Goal: Information Seeking & Learning: Learn about a topic

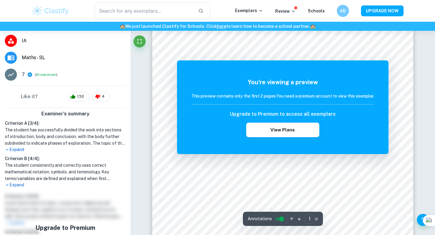
scroll to position [58, 0]
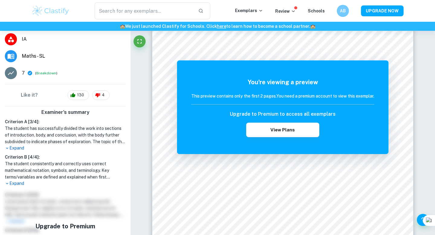
click at [17, 149] on p "Expand" at bounding box center [65, 148] width 121 height 6
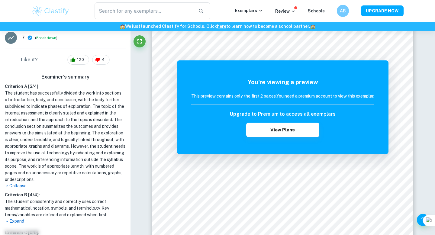
scroll to position [95, 0]
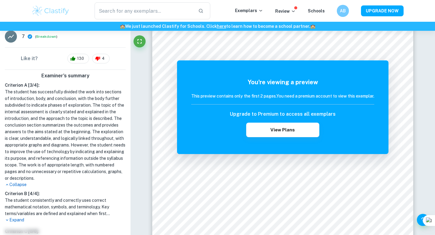
click at [16, 183] on p "Collapse" at bounding box center [65, 184] width 121 height 6
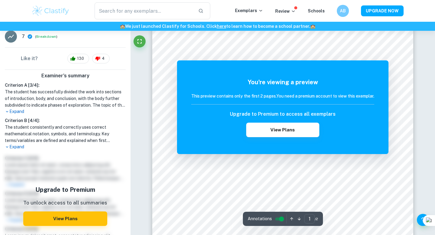
scroll to position [0, 0]
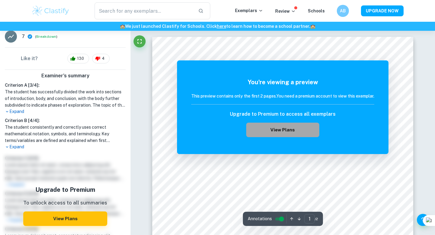
click at [287, 132] on button "View Plans" at bounding box center [282, 130] width 73 height 14
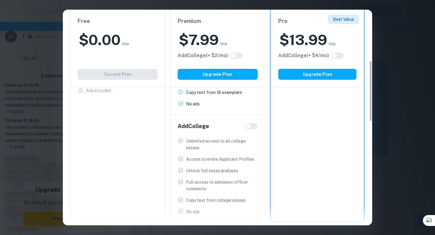
scroll to position [196, 0]
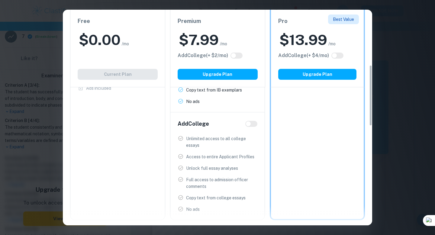
click at [252, 126] on span at bounding box center [251, 124] width 12 height 6
click at [252, 122] on input "checkbox" at bounding box center [248, 123] width 14 height 5
checkbox input "true"
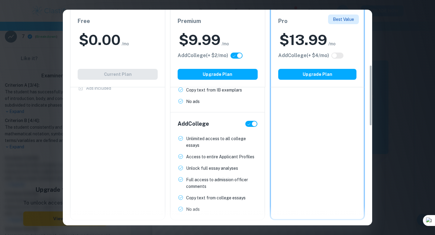
click at [252, 123] on input "checkbox" at bounding box center [254, 123] width 14 height 5
checkbox input "false"
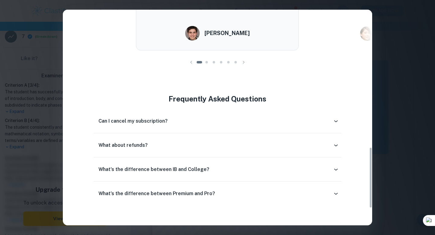
scroll to position [487, 0]
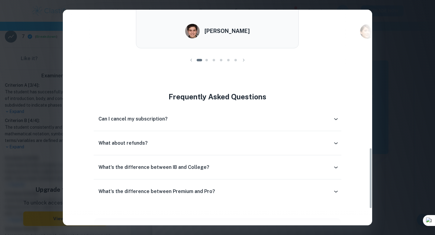
click at [231, 121] on div "Can I cancel my subscription?" at bounding box center [215, 118] width 234 height 7
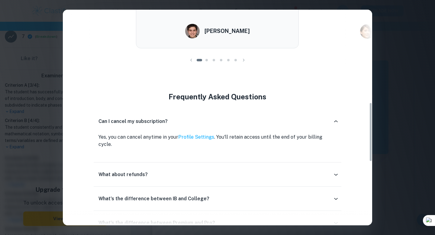
scroll to position [0, 0]
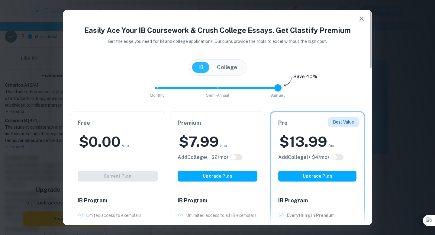
click at [238, 158] on input "checkbox" at bounding box center [233, 157] width 14 height 5
checkbox input "true"
click at [238, 158] on input "checkbox" at bounding box center [239, 157] width 14 height 5
checkbox input "false"
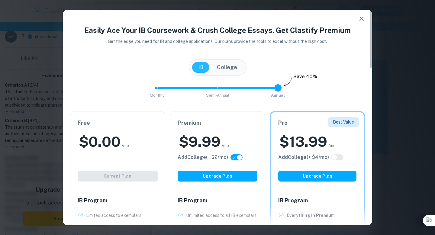
checkbox input "false"
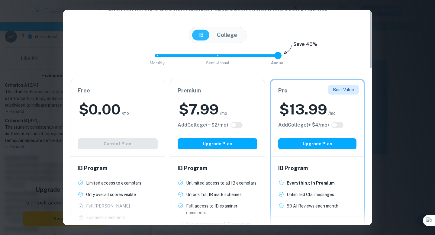
scroll to position [1, 0]
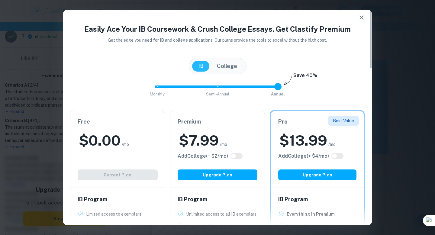
click at [363, 17] on icon "button" at bounding box center [361, 17] width 7 height 7
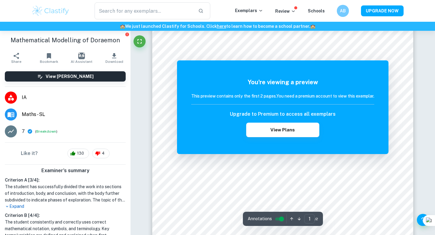
scroll to position [0, 0]
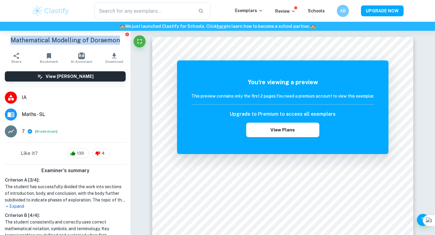
drag, startPoint x: 13, startPoint y: 42, endPoint x: 123, endPoint y: 48, distance: 110.4
click at [123, 48] on div "Mathematical Modelling of Doraemon" at bounding box center [65, 40] width 130 height 19
copy h1 "Mathematical Modelling of Doraemon"
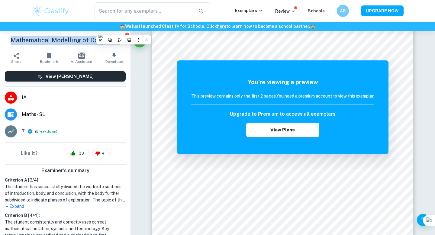
scroll to position [88, 0]
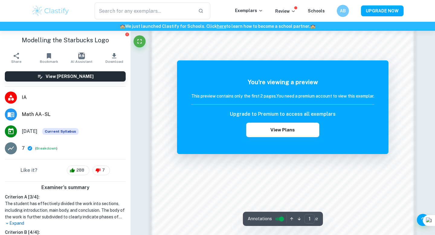
scroll to position [501, 0]
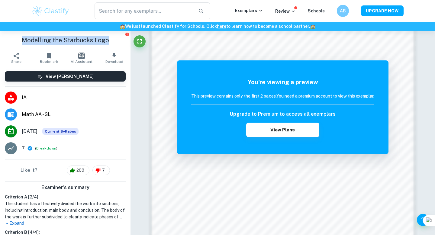
drag, startPoint x: 22, startPoint y: 39, endPoint x: 108, endPoint y: 39, distance: 86.3
click at [108, 39] on h1 "Modelling the Starbucks Logo" at bounding box center [65, 40] width 121 height 9
copy h1 "Modelling the Starbucks Logo"
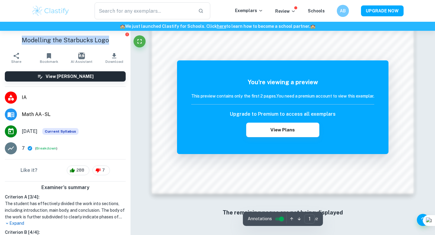
scroll to position [17, 0]
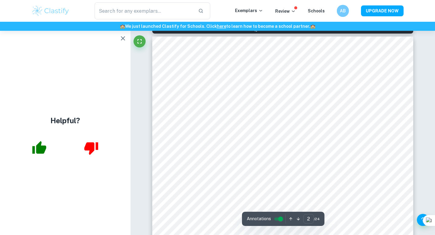
scroll to position [417, 0]
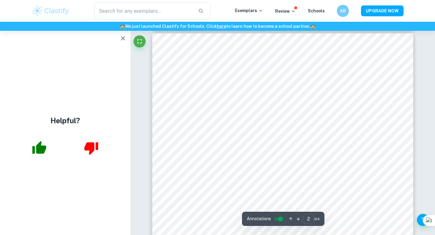
click at [123, 39] on icon "button" at bounding box center [122, 38] width 7 height 7
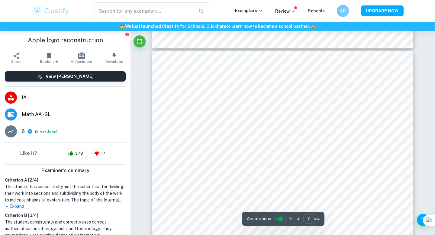
scroll to position [2531, 0]
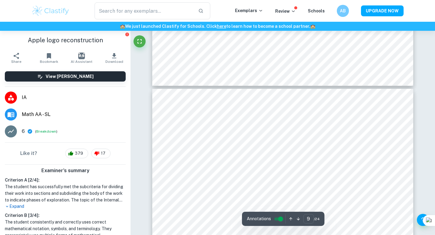
type input "10"
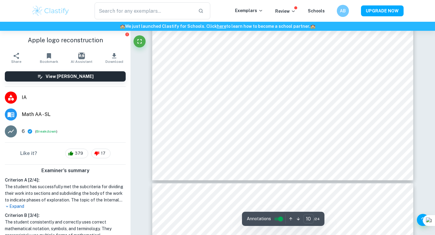
scroll to position [3738, 0]
